Goal: Find contact information: Find contact information

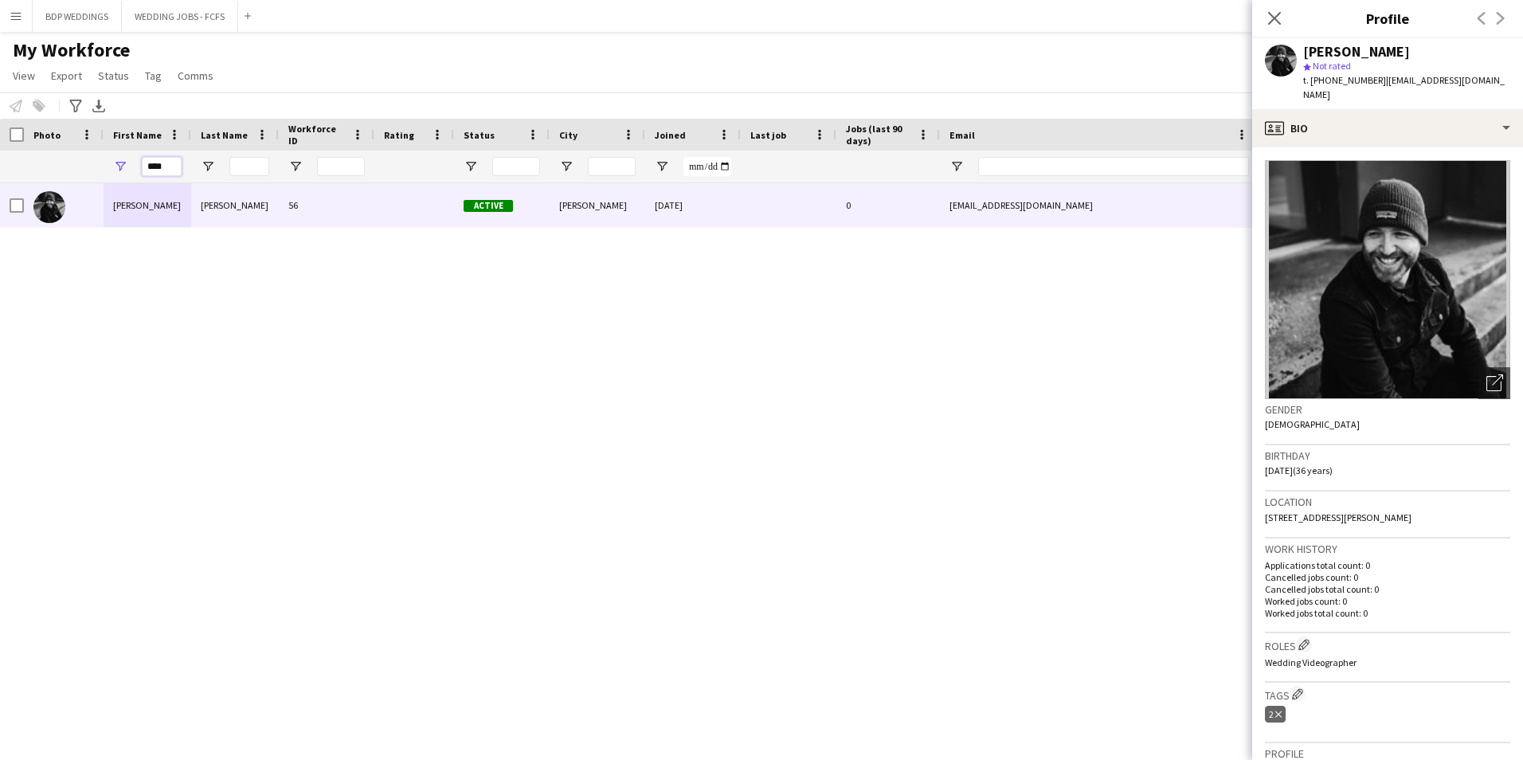
drag, startPoint x: 167, startPoint y: 174, endPoint x: 124, endPoint y: 173, distance: 43.0
click at [124, 173] on div "****" at bounding box center [148, 167] width 88 height 32
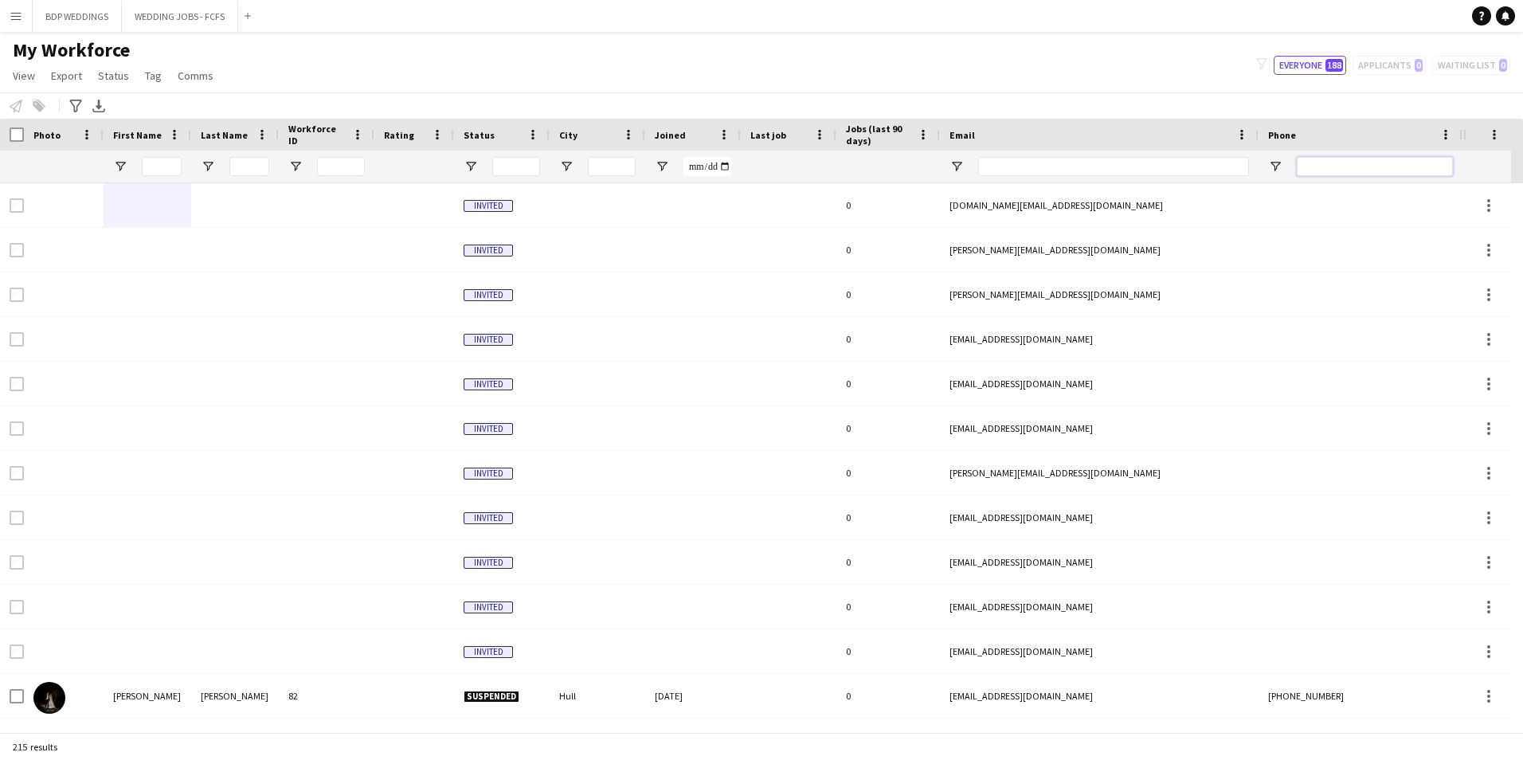
click at [1348, 163] on input "Phone Filter Input" at bounding box center [1375, 166] width 156 height 19
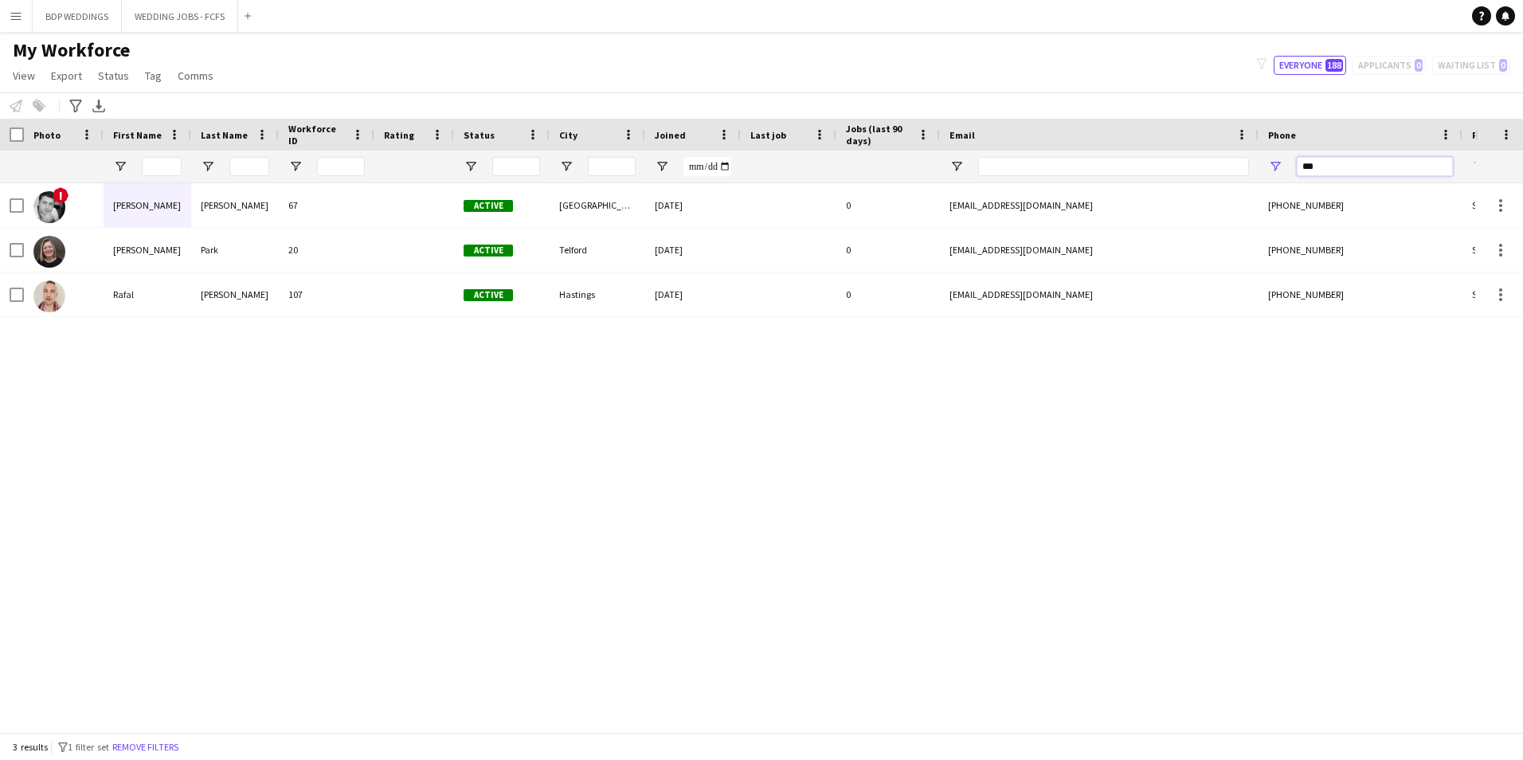
type input "***"
drag, startPoint x: 1164, startPoint y: 429, endPoint x: 1159, endPoint y: 409, distance: 19.7
click at [1164, 429] on div "! [PERSON_NAME] 67 Active [GEOGRAPHIC_DATA] [DATE] 0 [EMAIL_ADDRESS][DOMAIN_NAM…" at bounding box center [737, 451] width 1475 height 537
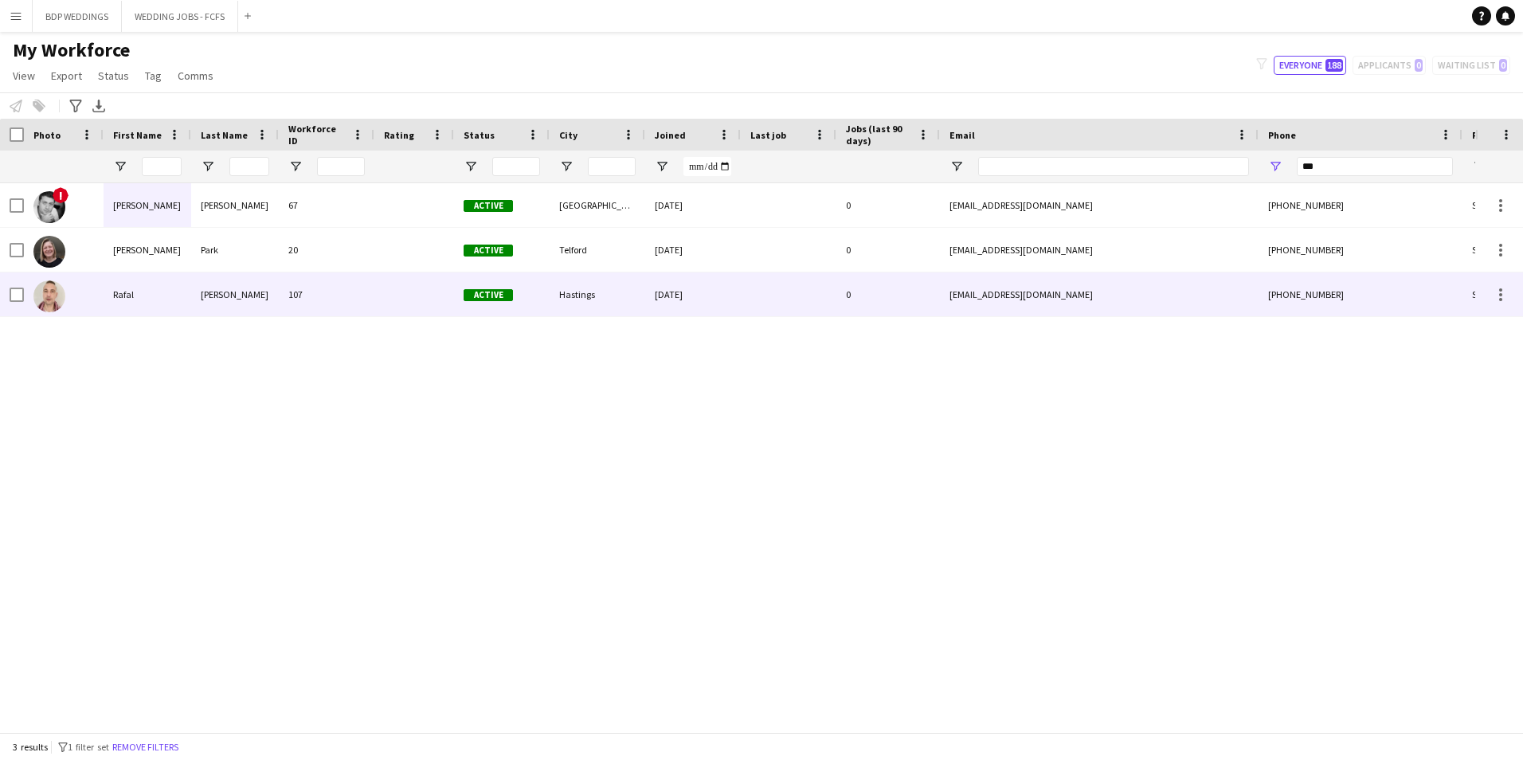
click at [1300, 309] on div "[PHONE_NUMBER]" at bounding box center [1361, 294] width 204 height 44
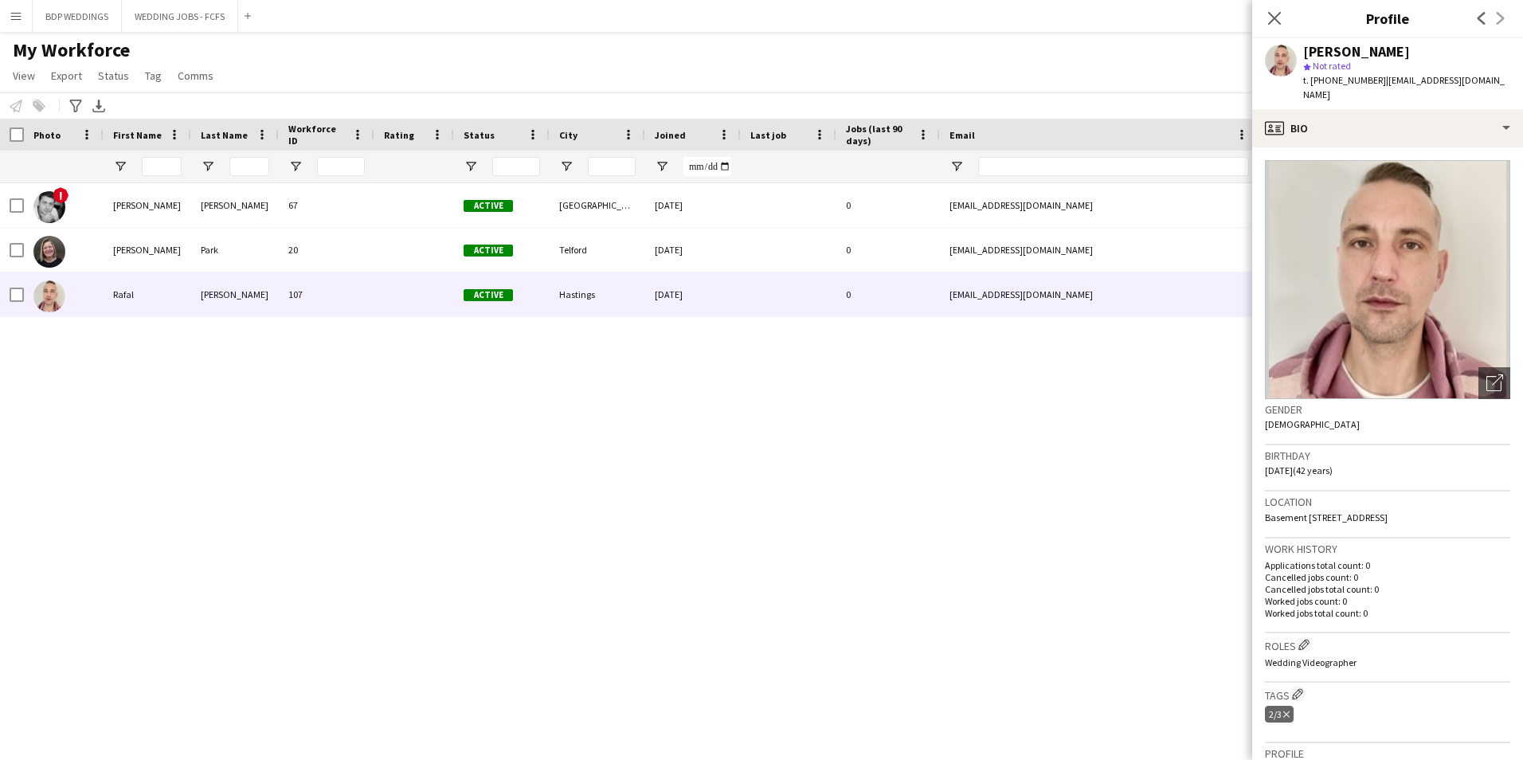
drag, startPoint x: 1271, startPoint y: 18, endPoint x: 1311, endPoint y: 106, distance: 97.0
click at [1271, 18] on icon "Close pop-in" at bounding box center [1274, 18] width 13 height 13
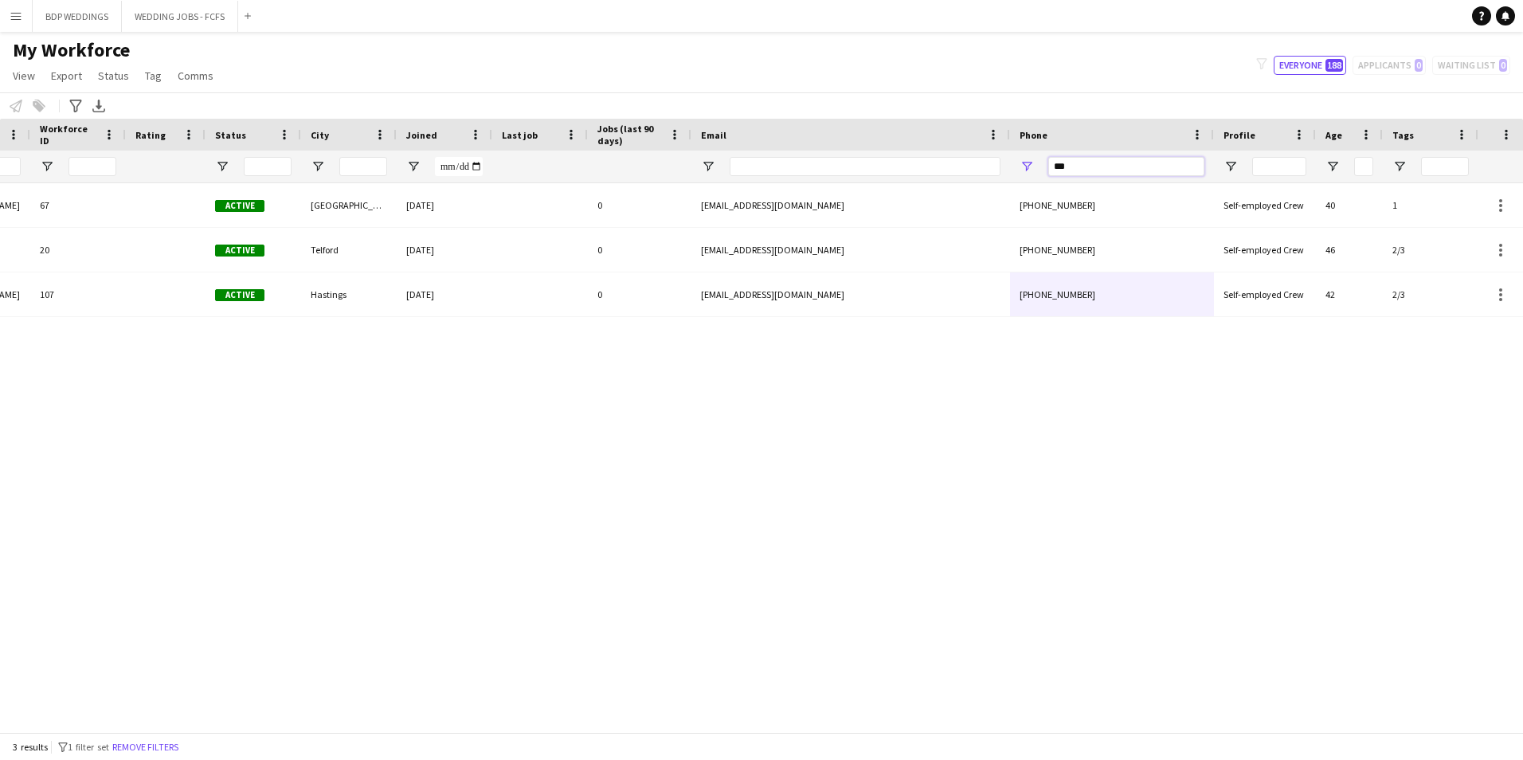
drag, startPoint x: 1093, startPoint y: 166, endPoint x: 966, endPoint y: 170, distance: 126.7
click at [968, 170] on div at bounding box center [614, 167] width 1727 height 32
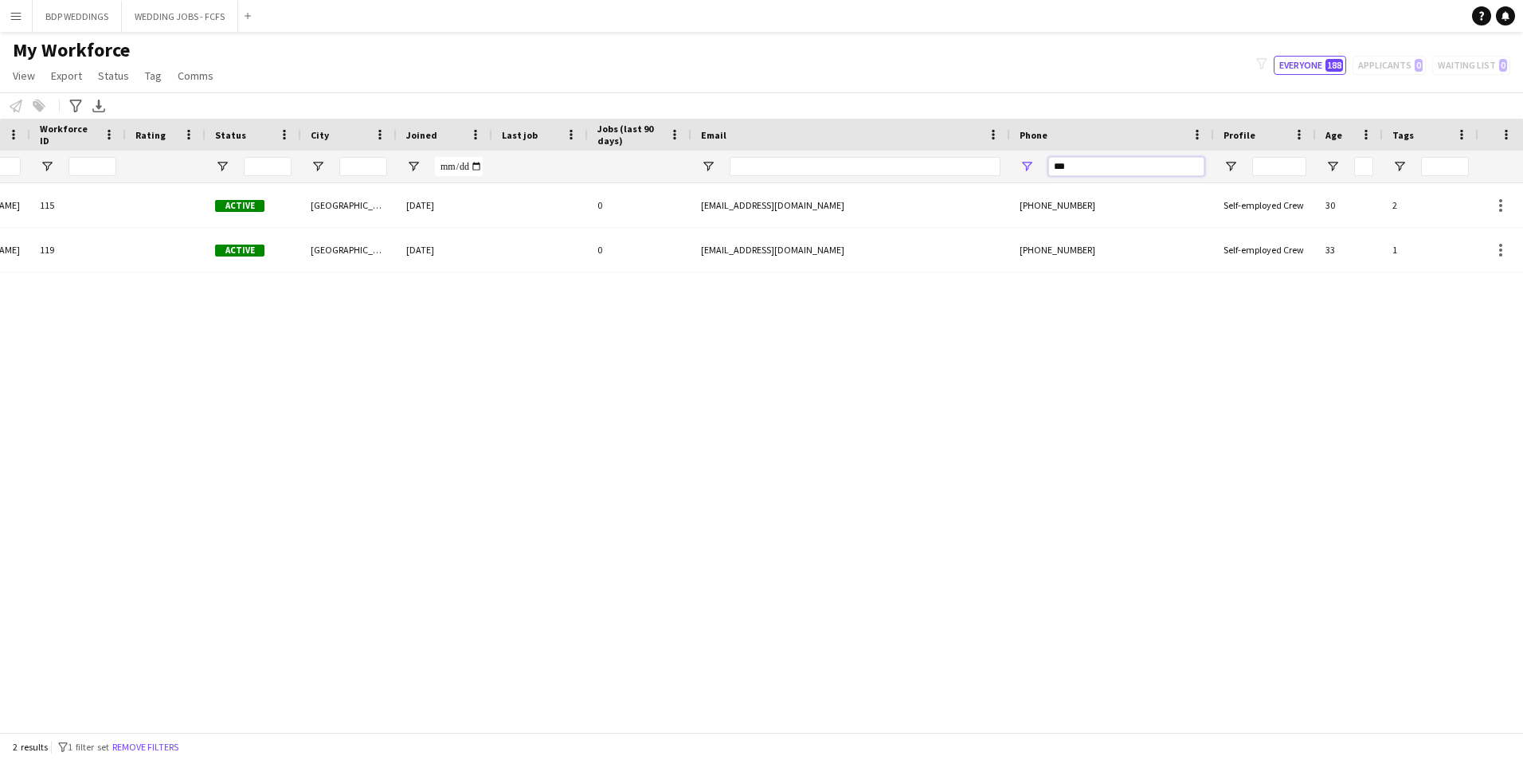
type input "***"
drag, startPoint x: 893, startPoint y: 598, endPoint x: 919, endPoint y: 555, distance: 50.4
click at [896, 597] on div "[PERSON_NAME] 115 Active [GEOGRAPHIC_DATA] [DATE] 0 [EMAIL_ADDRESS][DOMAIN_NAME…" at bounding box center [737, 451] width 1475 height 537
drag, startPoint x: 1106, startPoint y: 170, endPoint x: 895, endPoint y: 174, distance: 211.1
click at [895, 174] on div at bounding box center [614, 167] width 1727 height 32
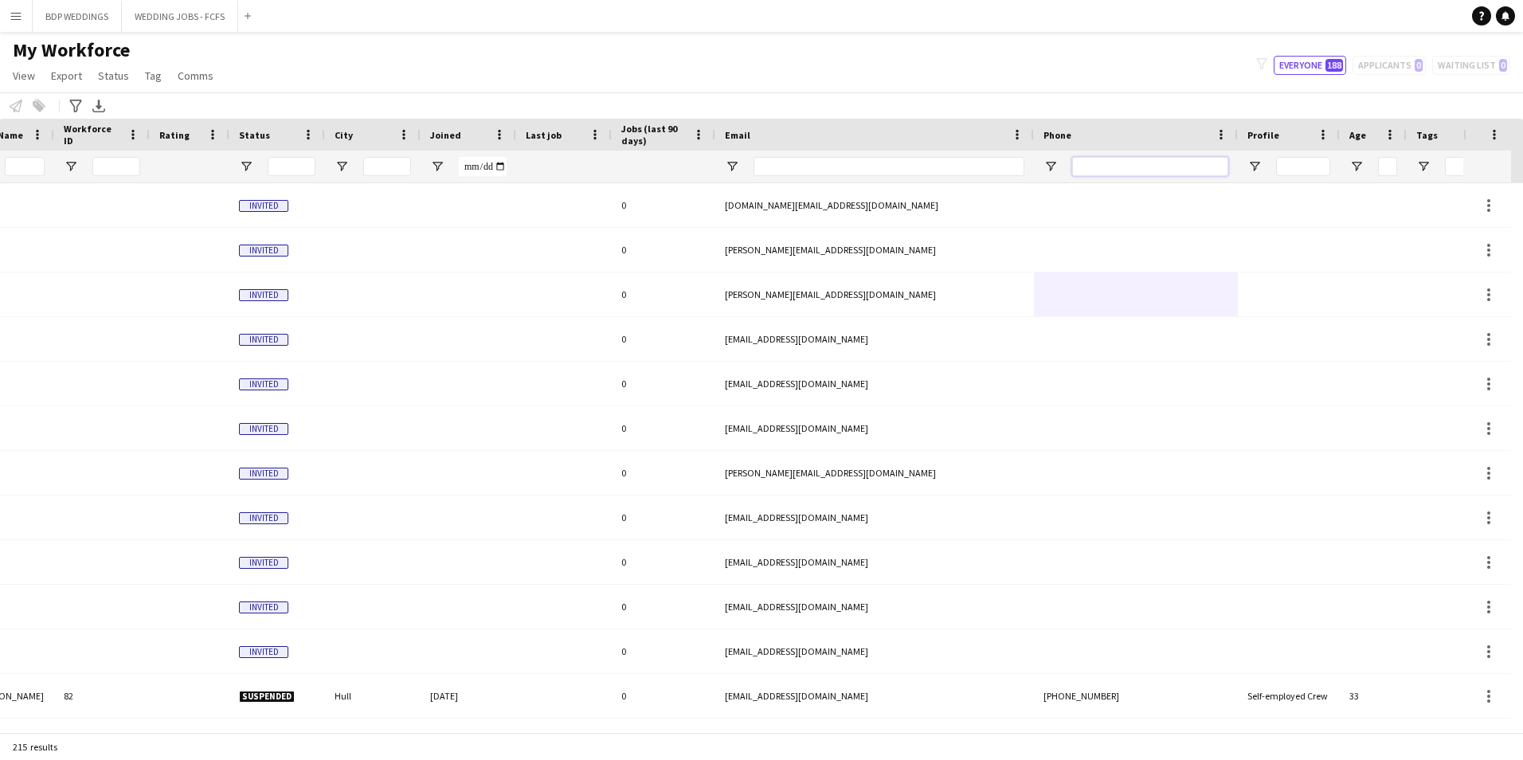
scroll to position [0, 130]
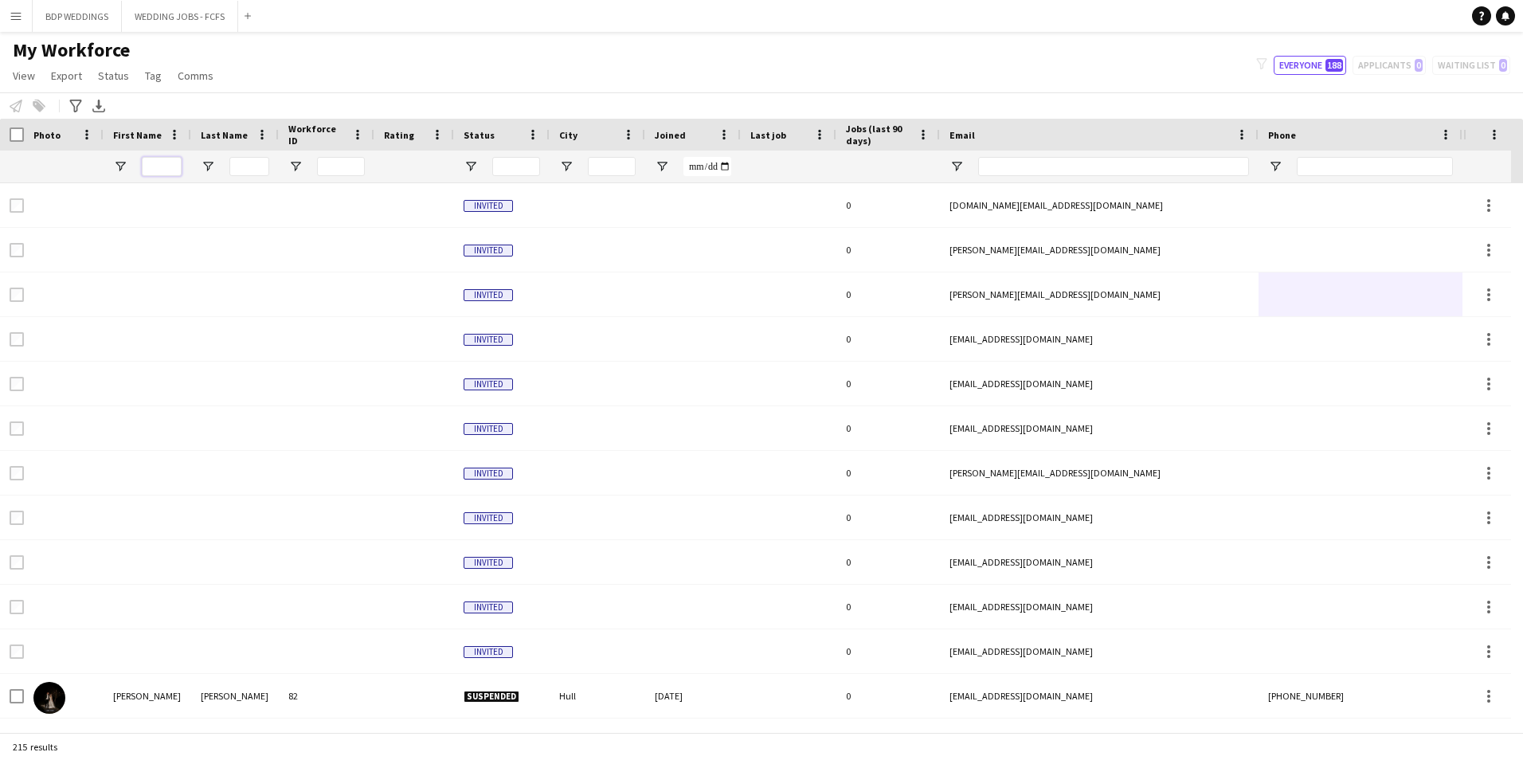
click at [162, 168] on input "First Name Filter Input" at bounding box center [162, 166] width 40 height 19
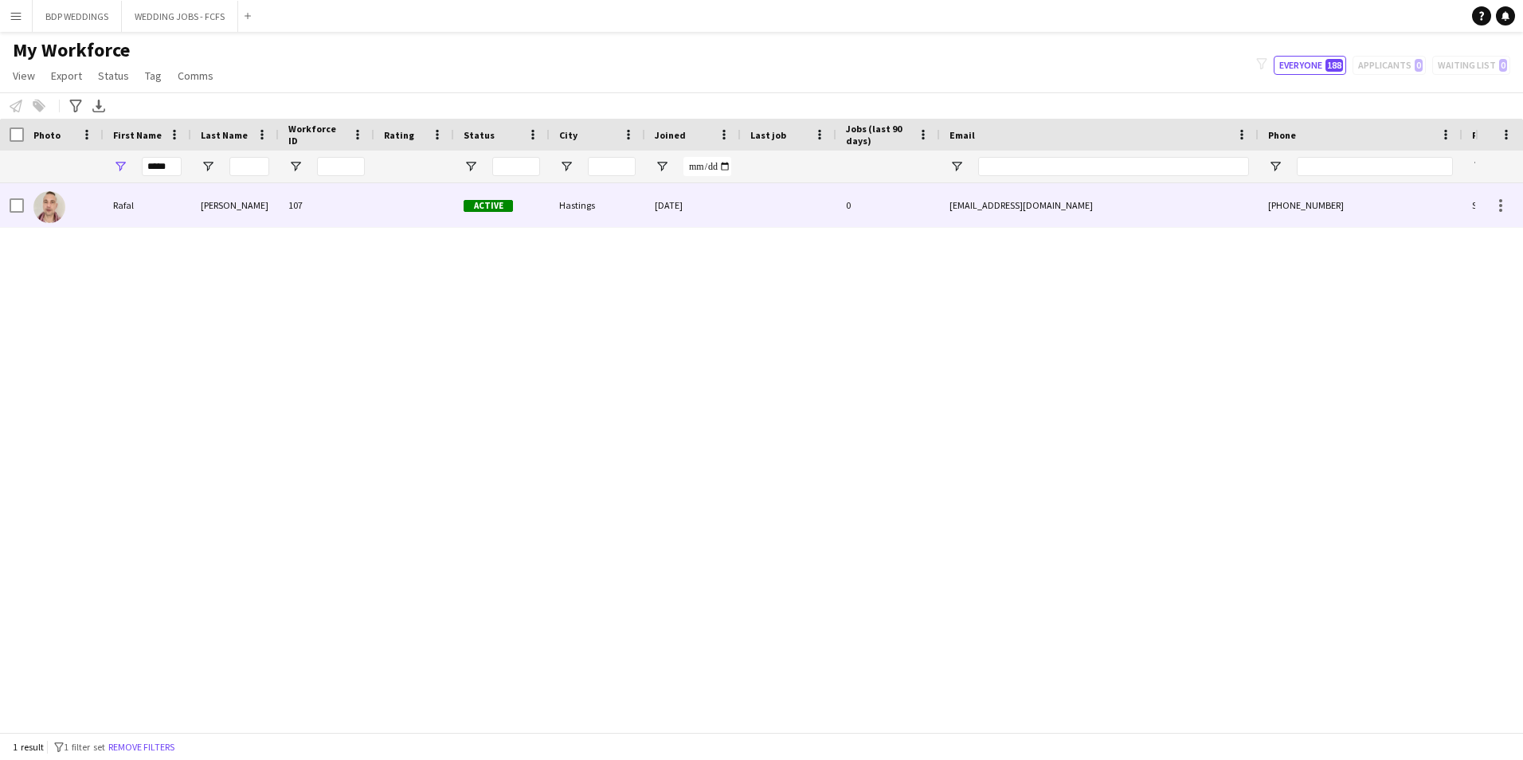
click at [194, 191] on div "[PERSON_NAME]" at bounding box center [235, 205] width 88 height 44
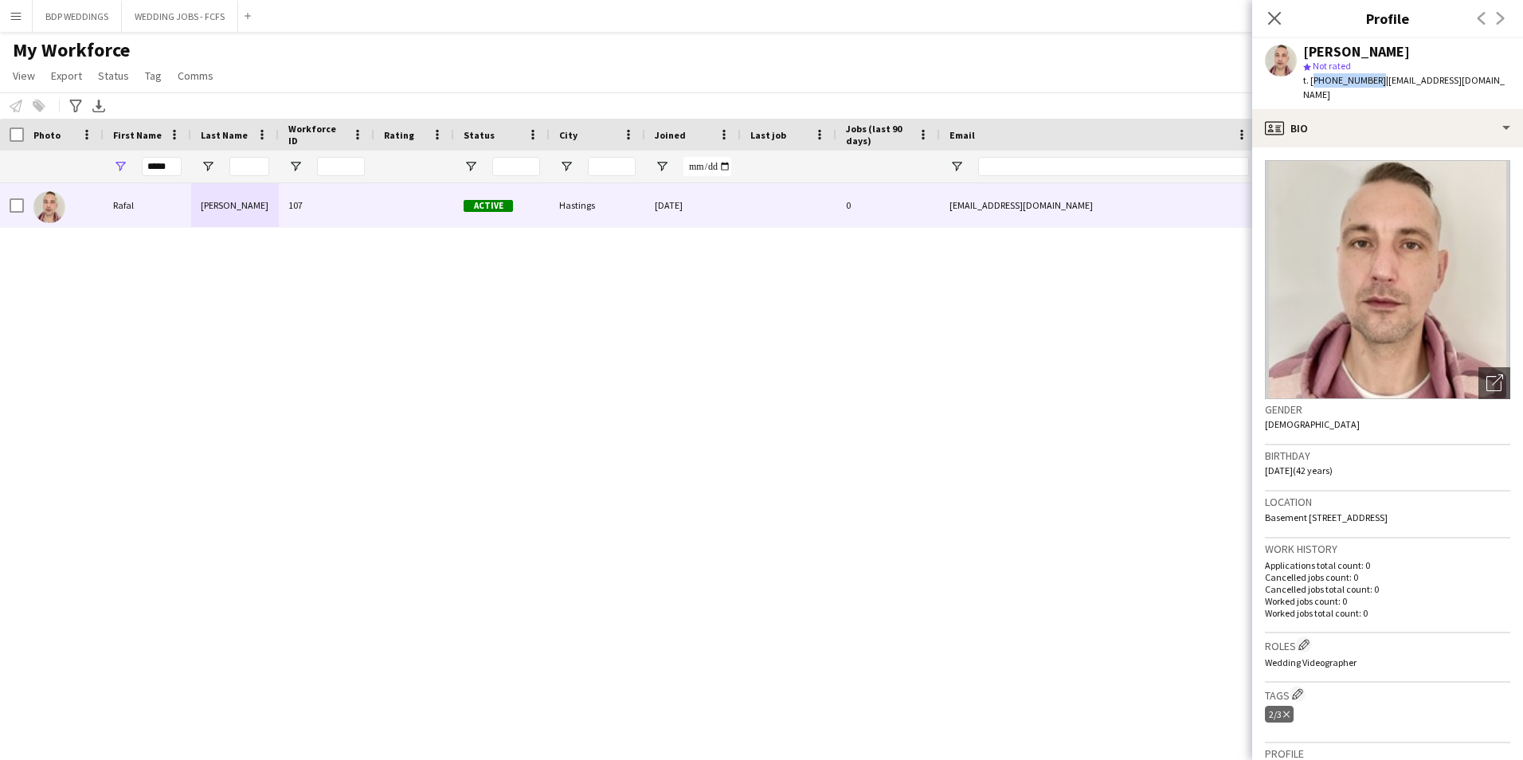
drag, startPoint x: 1310, startPoint y: 80, endPoint x: 1372, endPoint y: 81, distance: 62.1
click at [1372, 81] on span "t. [PHONE_NUMBER]" at bounding box center [1344, 80] width 83 height 12
copy span "[PHONE_NUMBER]"
drag, startPoint x: 170, startPoint y: 170, endPoint x: 102, endPoint y: 166, distance: 68.6
click at [102, 166] on div "*****" at bounding box center [863, 167] width 1727 height 32
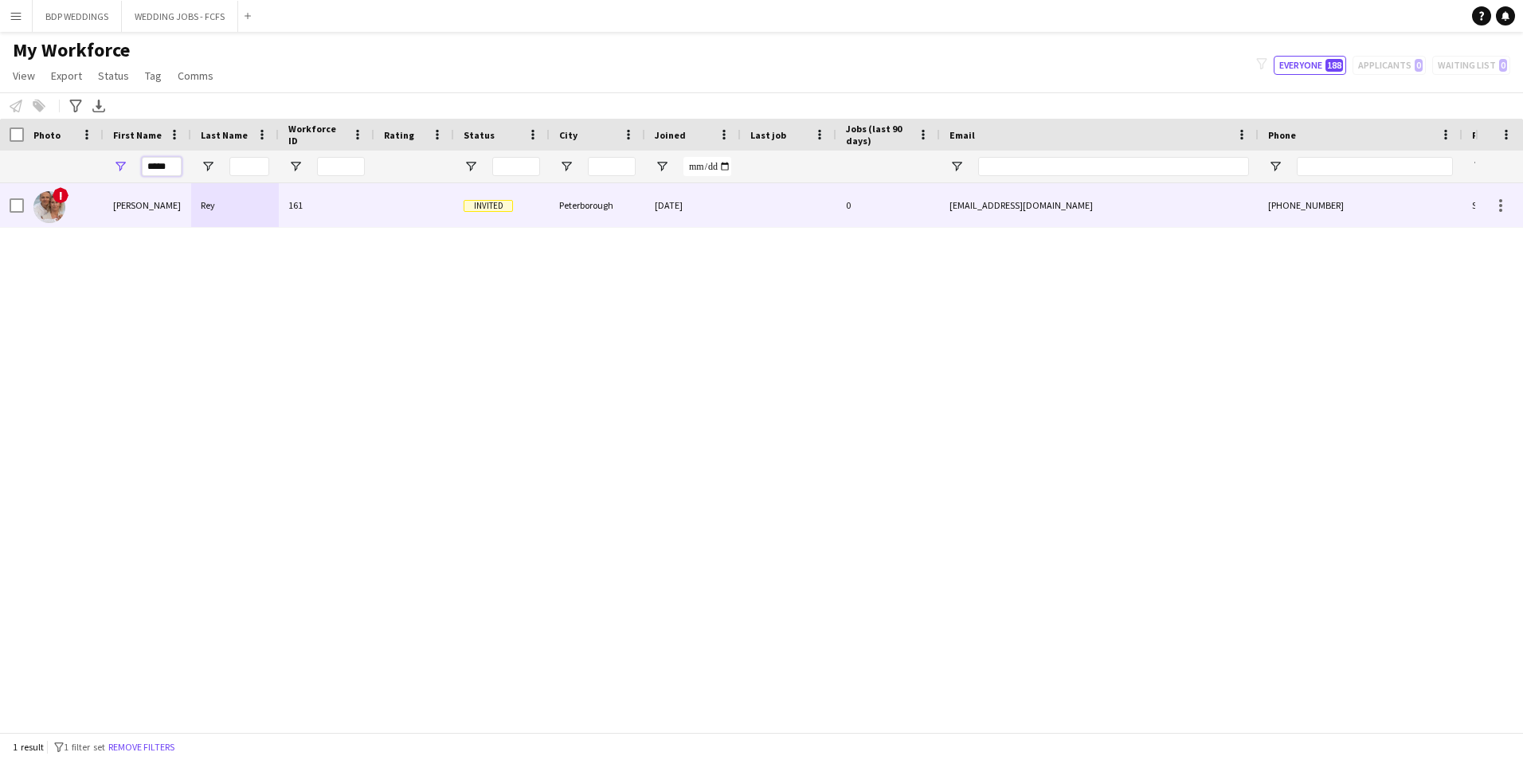
type input "*****"
click at [111, 219] on div "[PERSON_NAME]" at bounding box center [148, 205] width 88 height 44
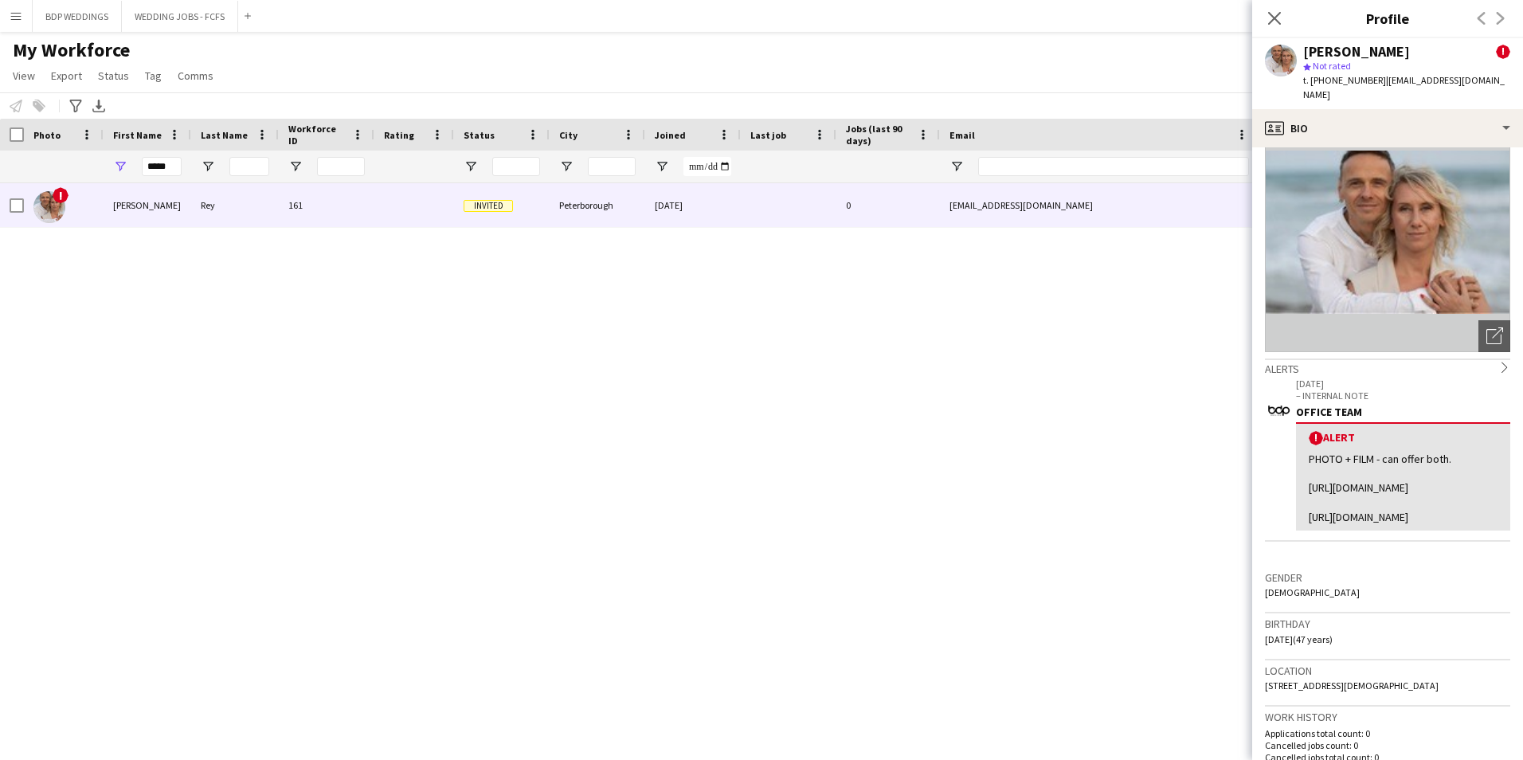
scroll to position [0, 0]
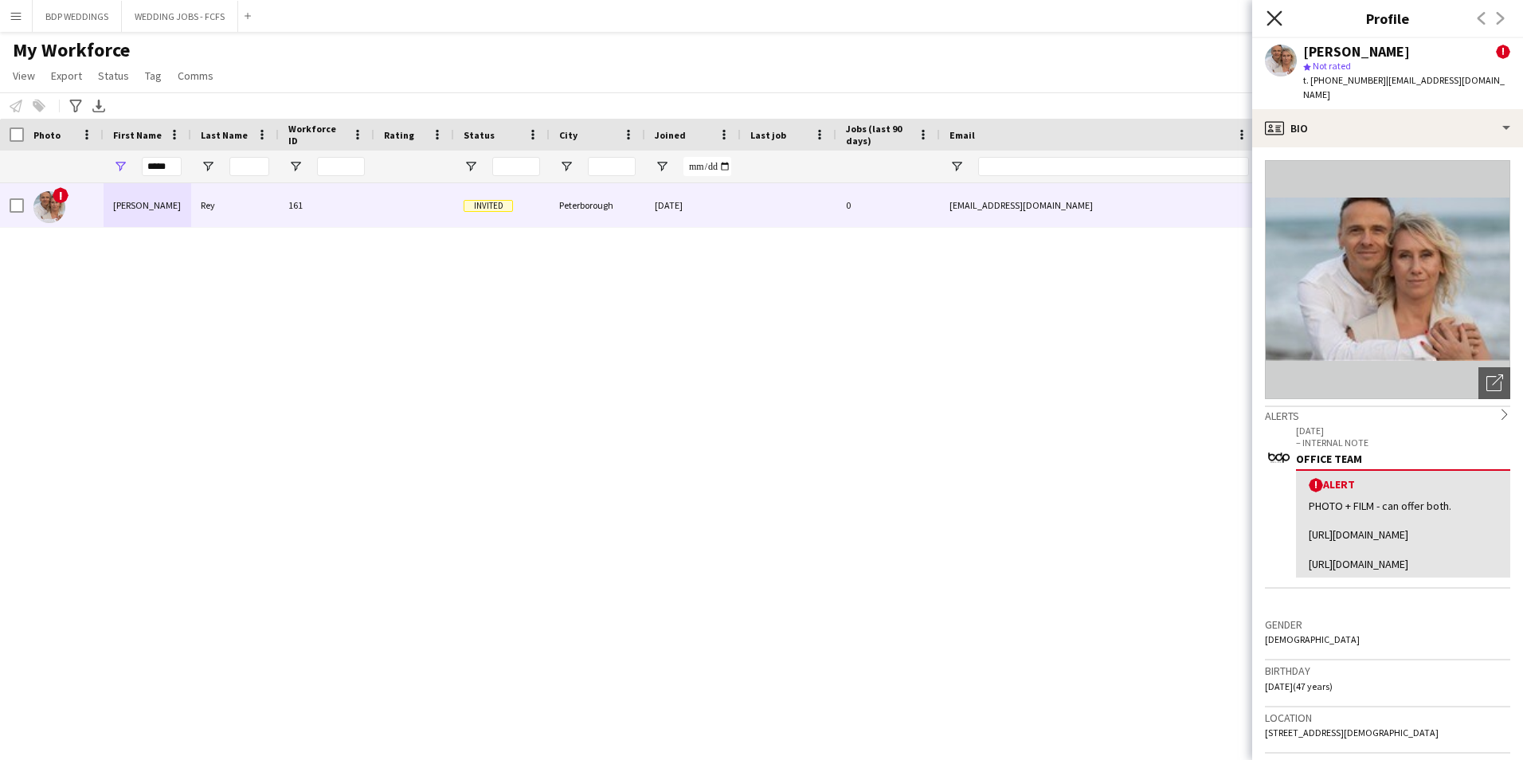
click at [1267, 13] on icon "Close pop-in" at bounding box center [1274, 17] width 15 height 15
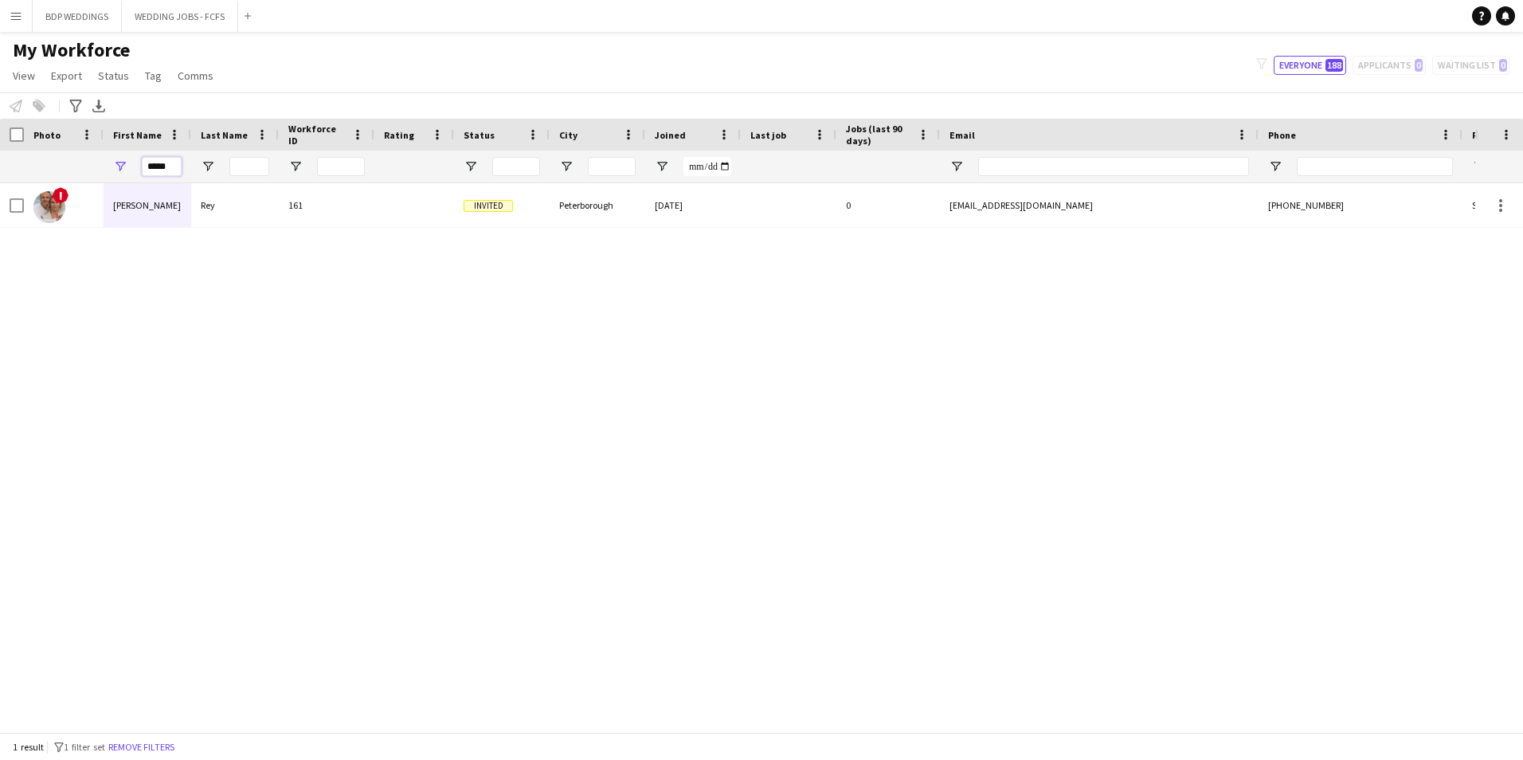
drag, startPoint x: 180, startPoint y: 165, endPoint x: 0, endPoint y: 160, distance: 180.1
click at [0, 160] on html "Menu Boards Boards Boards All jobs Status Workforce Workforce My Workforce Recr…" at bounding box center [761, 380] width 1523 height 760
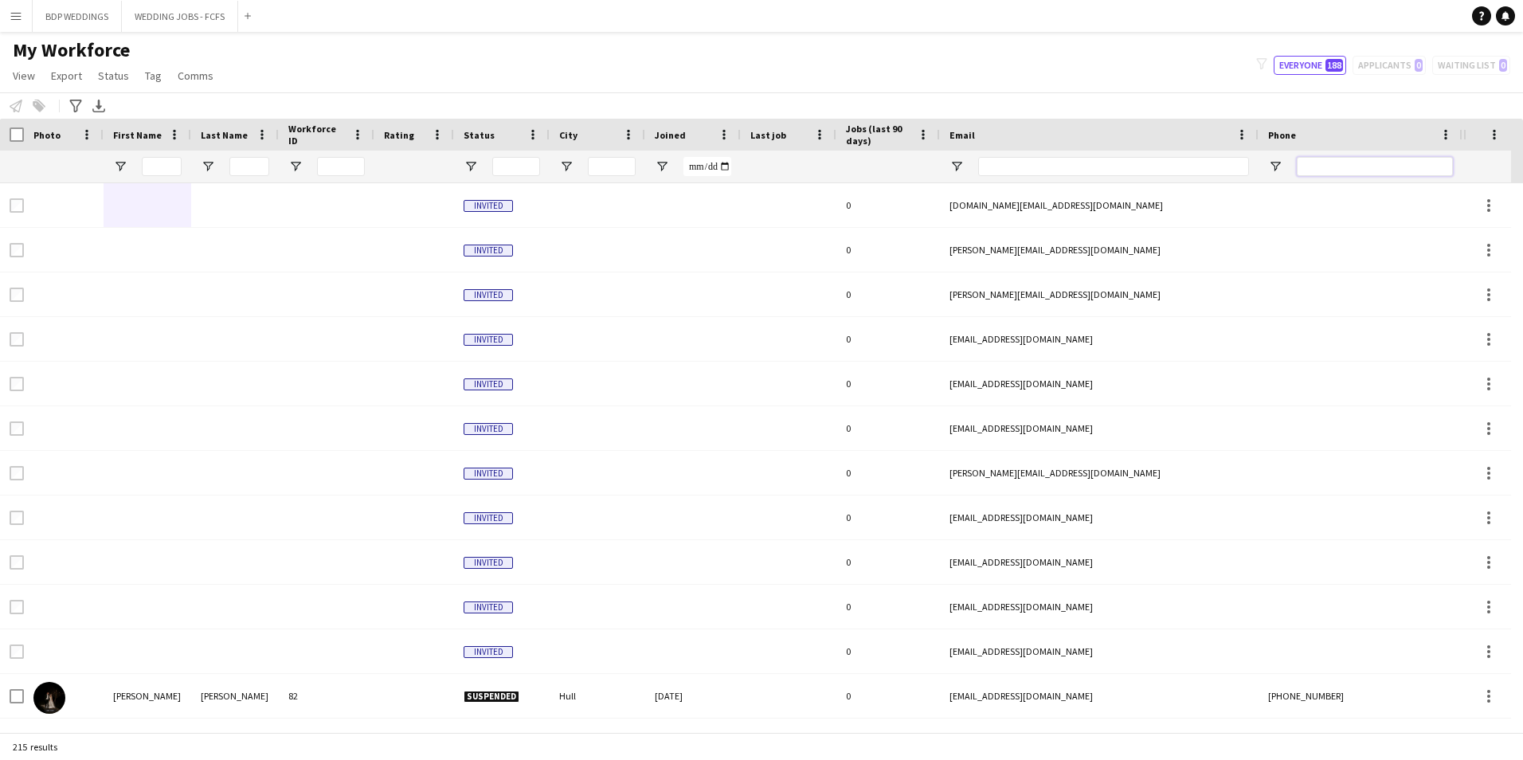
click at [1301, 166] on input "Phone Filter Input" at bounding box center [1375, 166] width 156 height 19
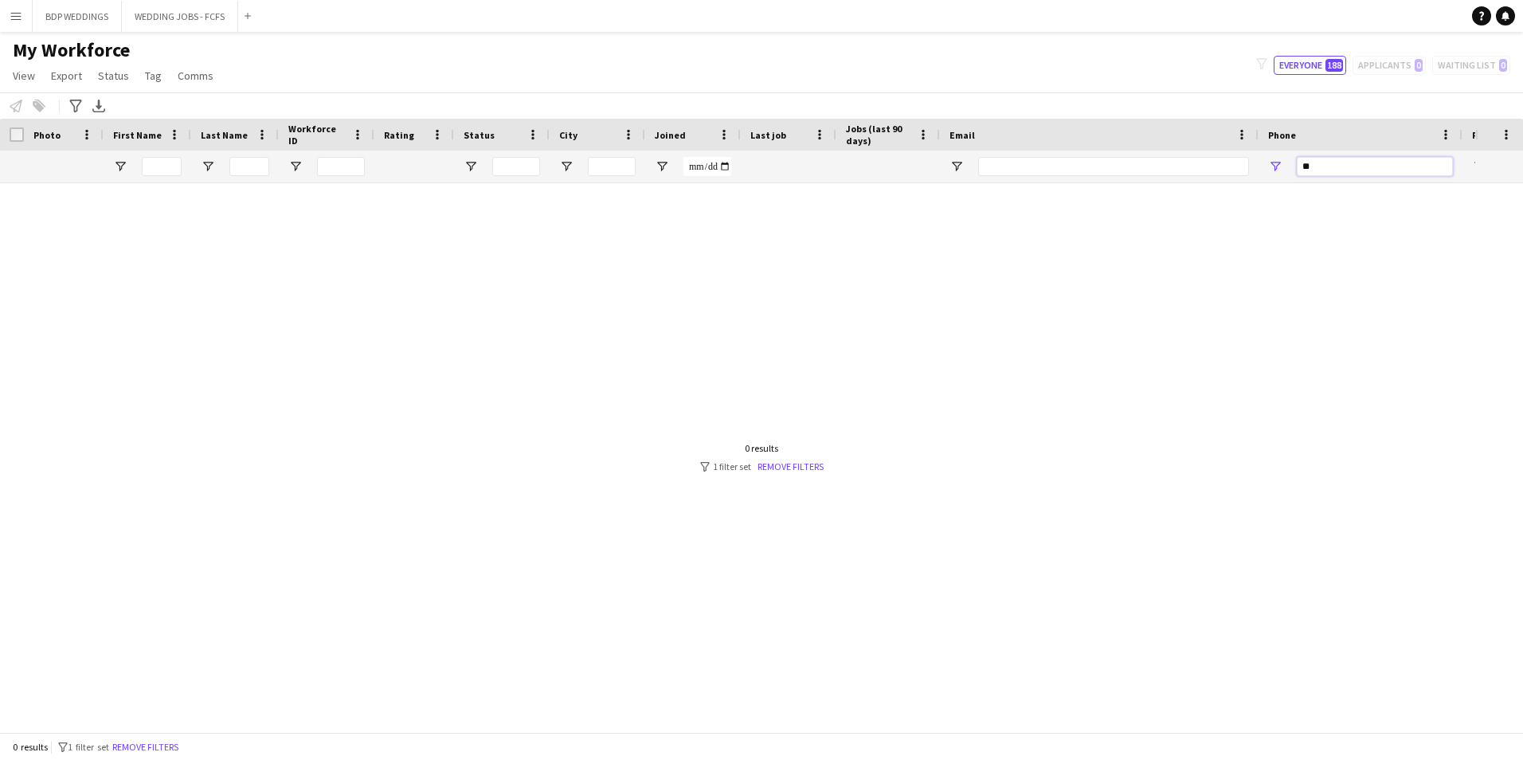
type input "*"
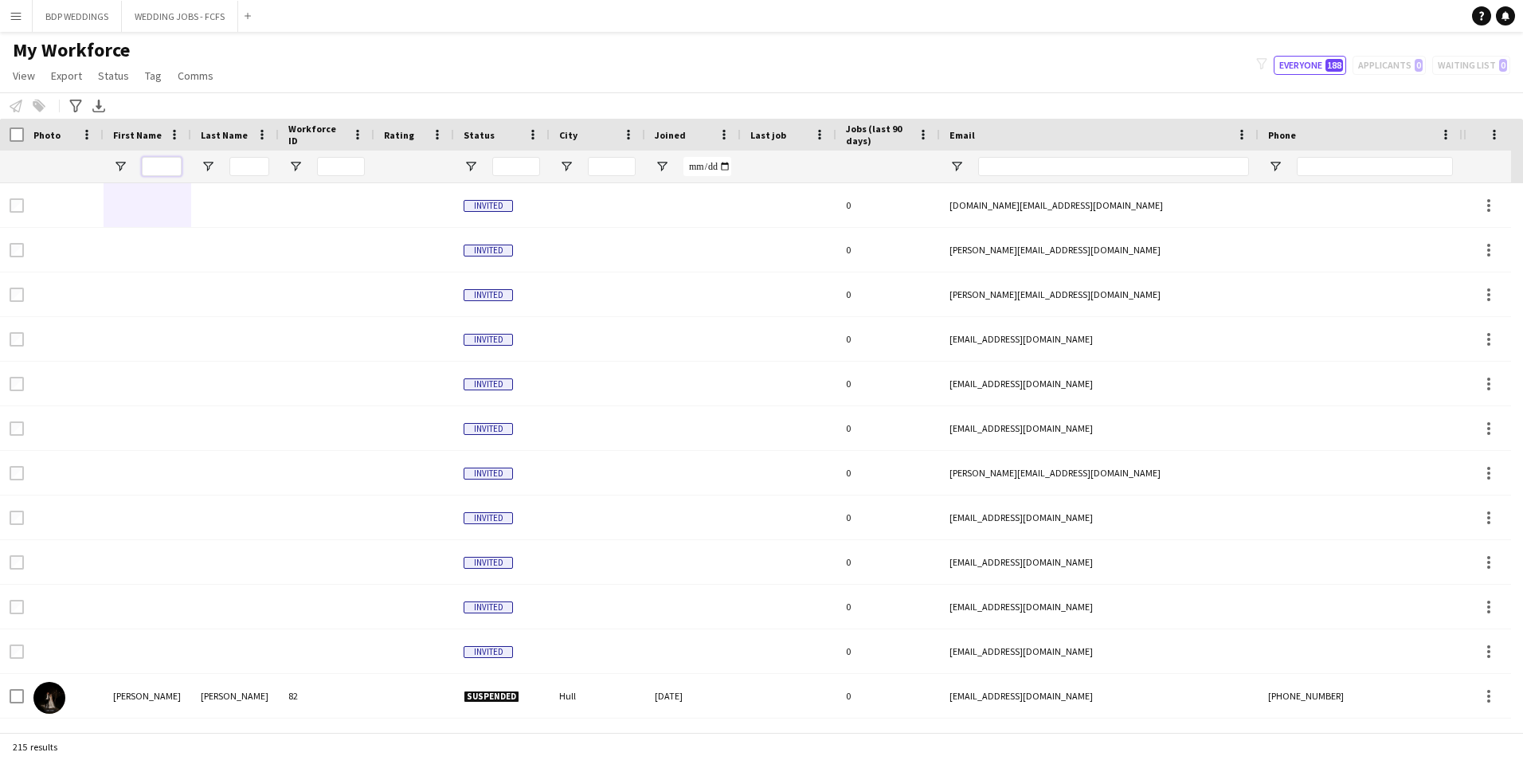
click at [149, 164] on input "First Name Filter Input" at bounding box center [162, 166] width 40 height 19
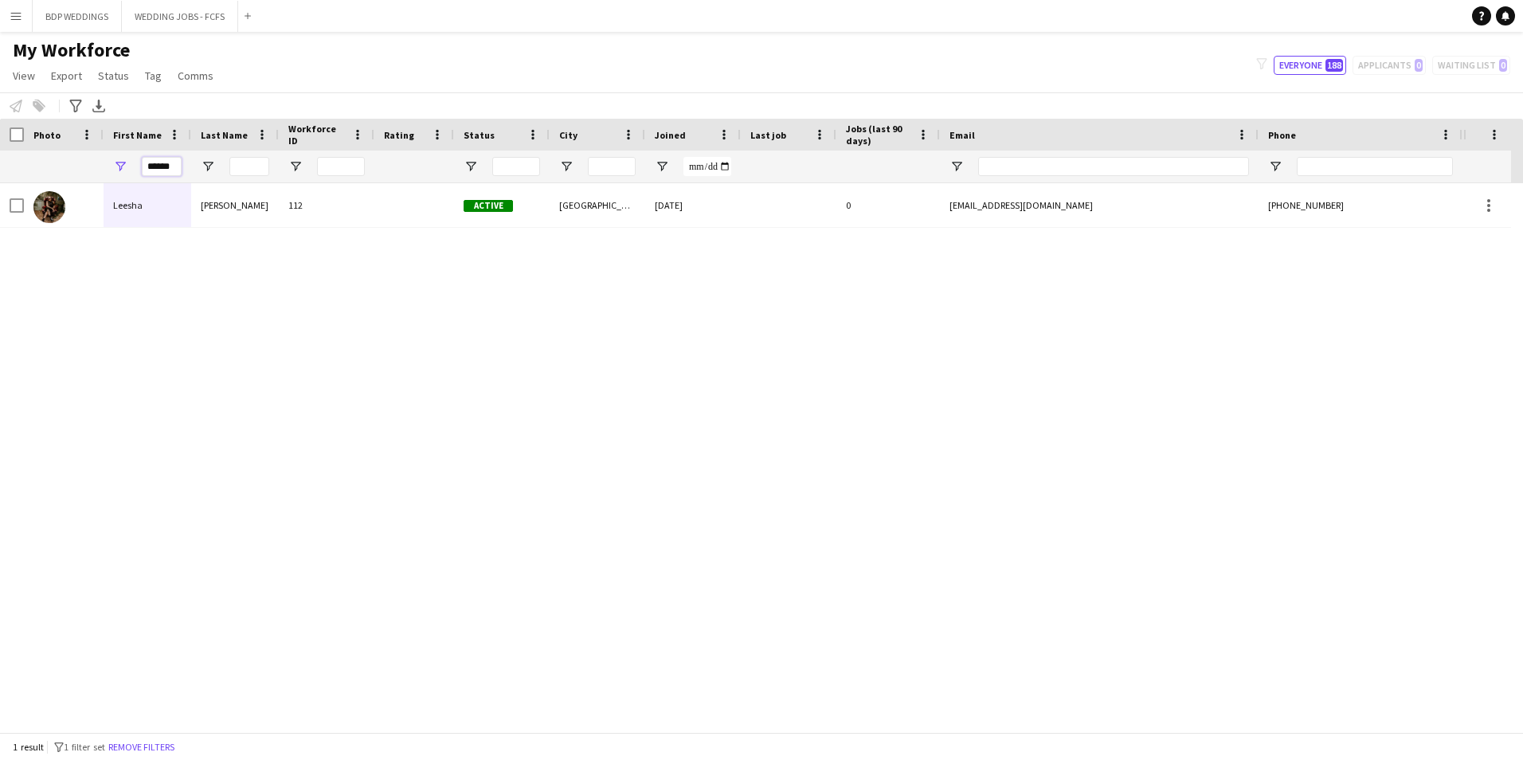
type input "******"
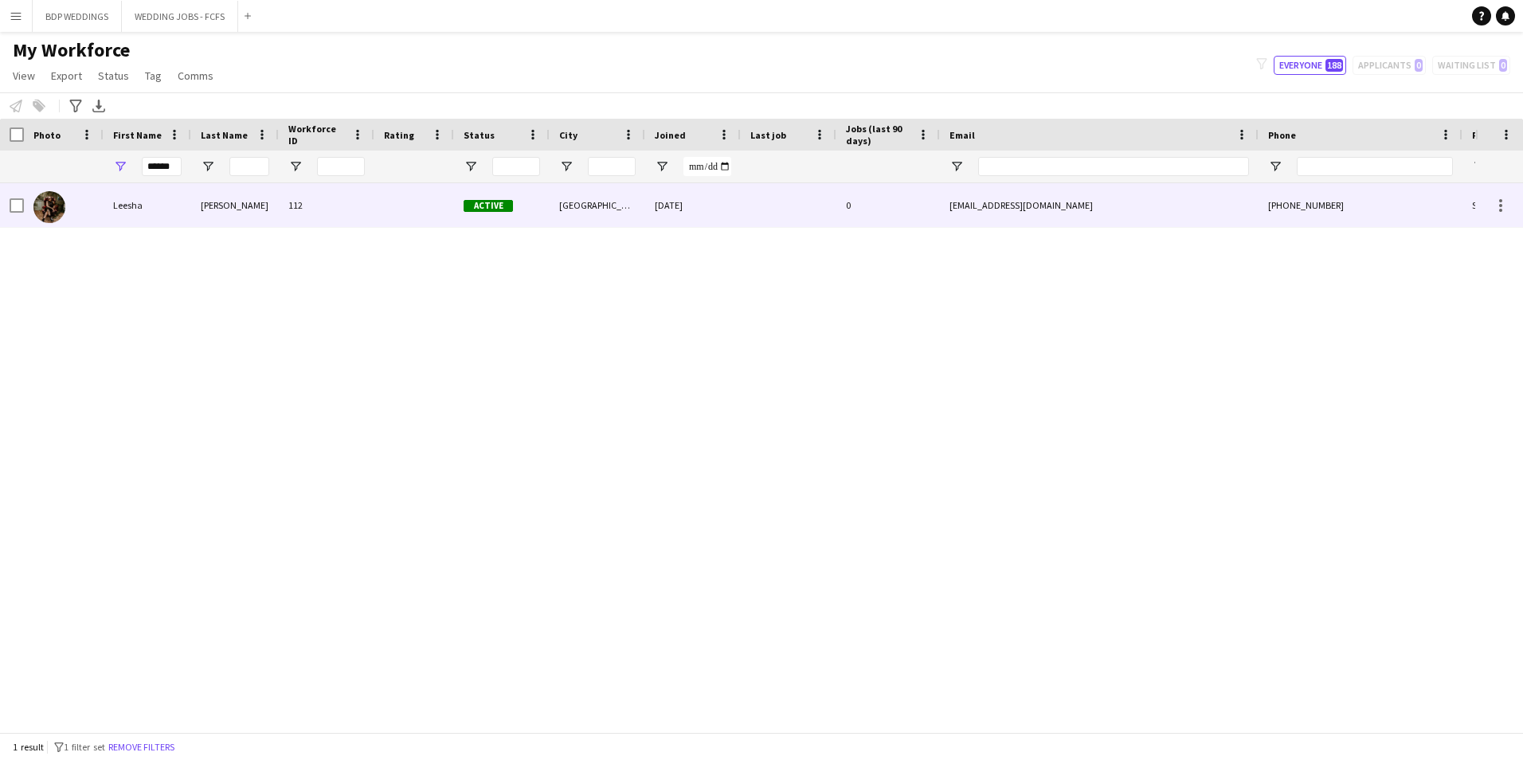
drag, startPoint x: 133, startPoint y: 209, endPoint x: 120, endPoint y: 216, distance: 14.2
click at [133, 209] on div "Leesha" at bounding box center [148, 205] width 88 height 44
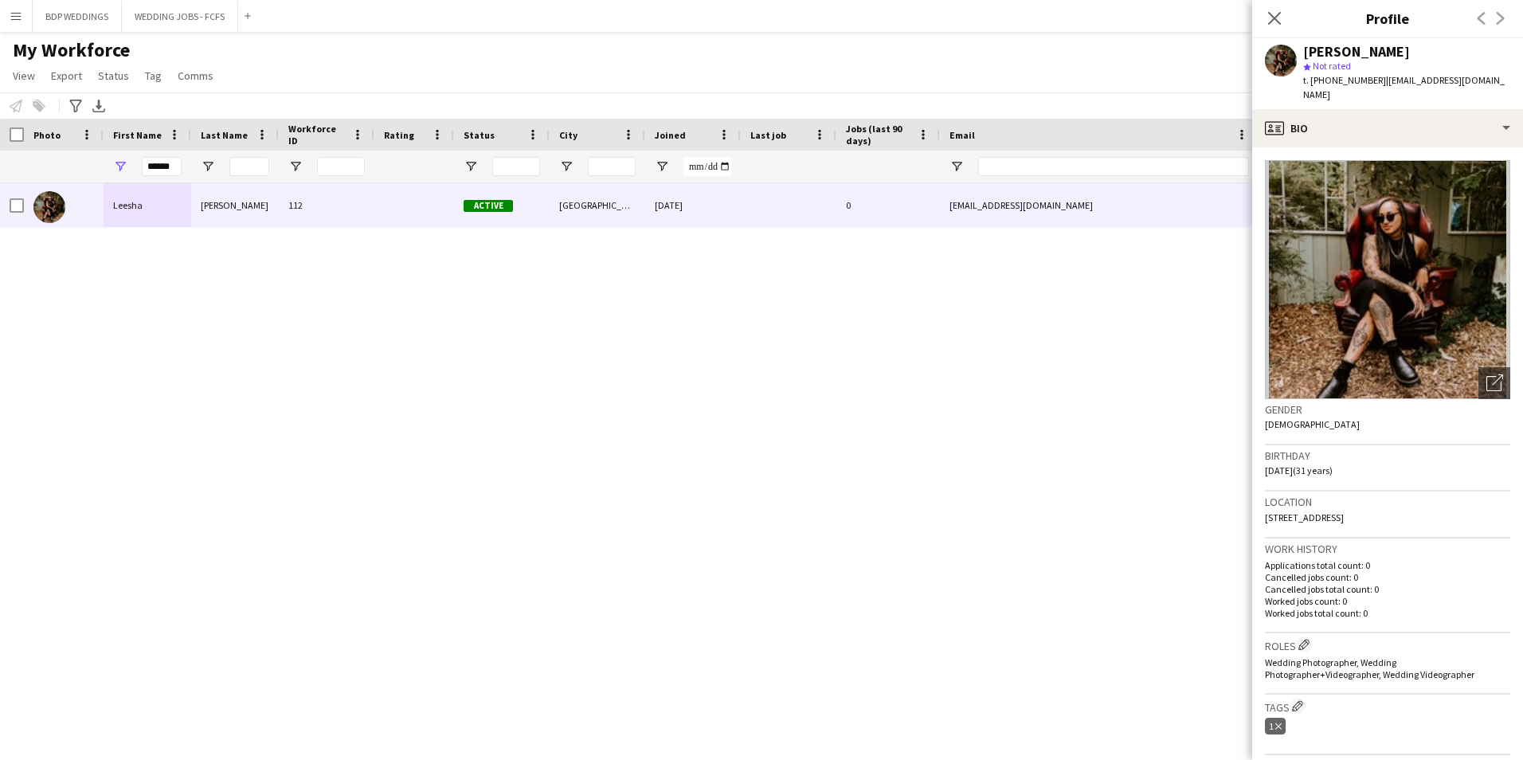
drag, startPoint x: 1380, startPoint y: 76, endPoint x: 1509, endPoint y: 80, distance: 129.1
click at [1505, 80] on span "| [EMAIL_ADDRESS][DOMAIN_NAME]" at bounding box center [1404, 87] width 202 height 26
copy span "[EMAIL_ADDRESS][DOMAIN_NAME]"
